Goal: Transaction & Acquisition: Obtain resource

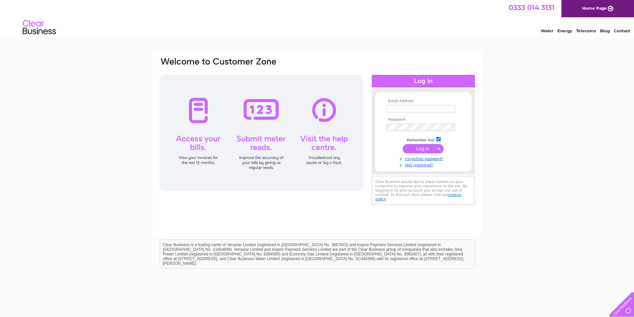
type input "[EMAIL_ADDRESS][DOMAIN_NAME]"
click at [418, 149] on input "submit" at bounding box center [423, 148] width 41 height 9
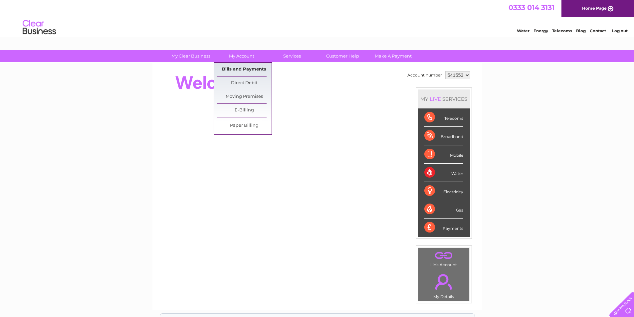
click at [239, 68] on link "Bills and Payments" at bounding box center [244, 69] width 55 height 13
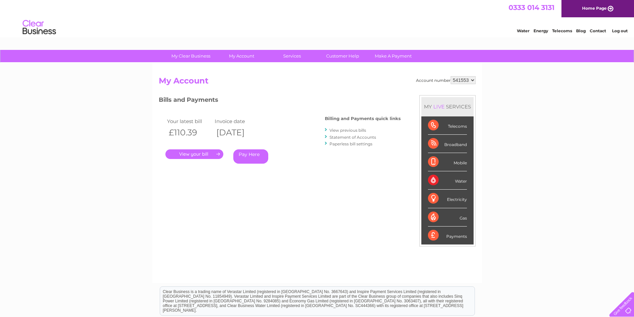
click at [190, 154] on link "." at bounding box center [195, 155] width 58 height 10
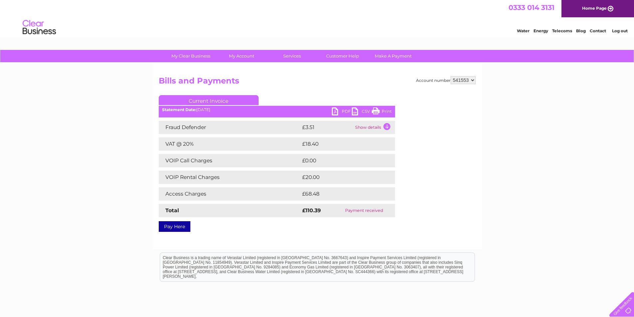
click at [338, 111] on link "PDF" at bounding box center [342, 113] width 20 height 10
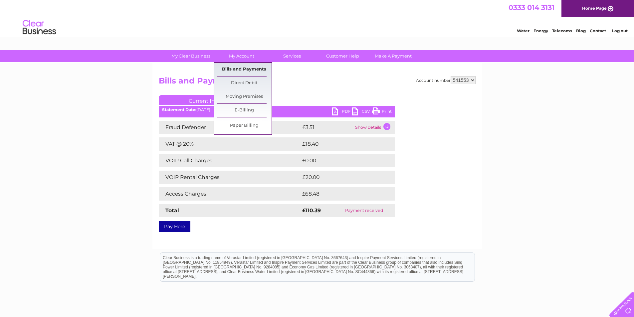
click at [238, 67] on link "Bills and Payments" at bounding box center [244, 69] width 55 height 13
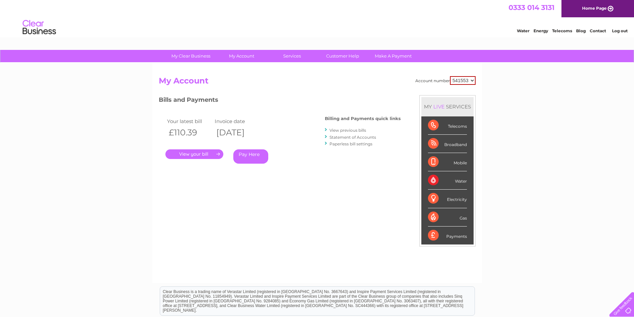
click at [348, 129] on link "View previous bills" at bounding box center [348, 130] width 37 height 5
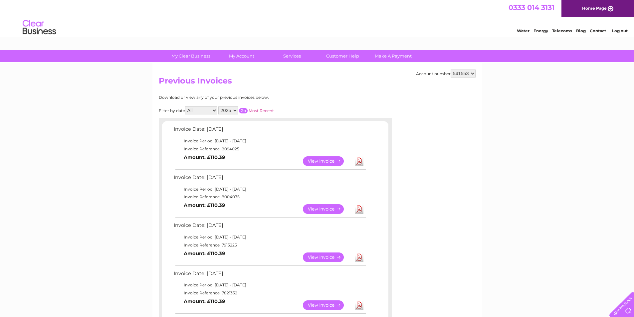
click at [359, 209] on link "Download" at bounding box center [359, 209] width 8 height 10
click at [360, 258] on link "Download" at bounding box center [359, 258] width 8 height 10
click at [620, 30] on link "Log out" at bounding box center [620, 30] width 16 height 5
